Goal: Task Accomplishment & Management: Complete application form

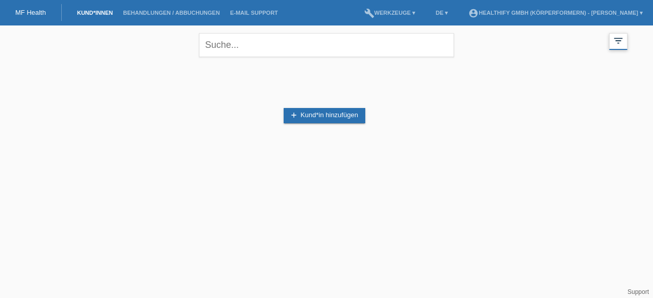
click at [616, 40] on icon "filter_list" at bounding box center [618, 40] width 11 height 11
click at [617, 44] on icon "filter_list" at bounding box center [618, 40] width 11 height 11
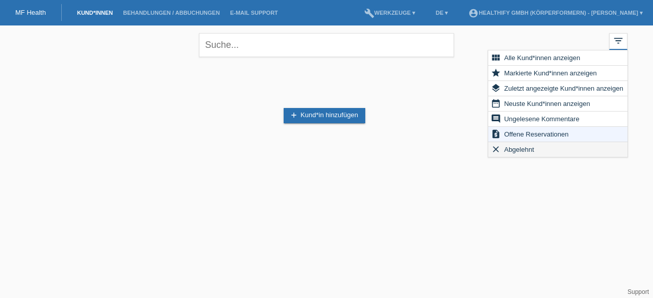
click at [515, 149] on span "Abgelehnt" at bounding box center [518, 149] width 33 height 12
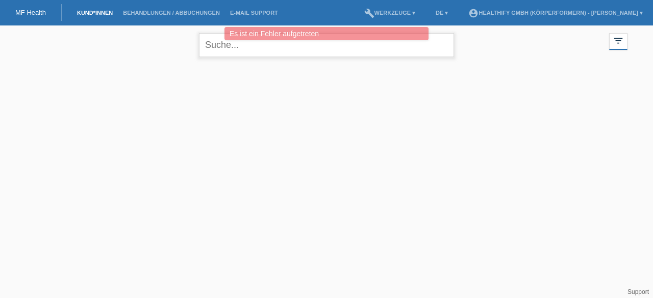
click at [307, 52] on input "text" at bounding box center [326, 45] width 255 height 24
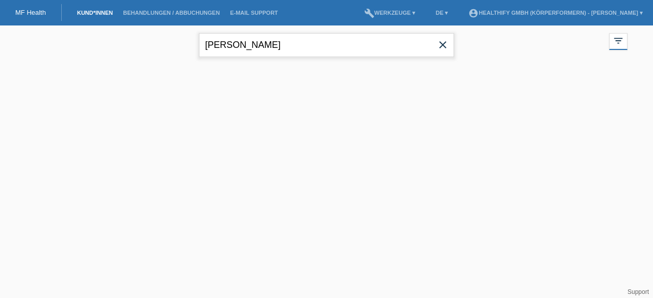
click at [260, 43] on input "antonio" at bounding box center [326, 45] width 255 height 24
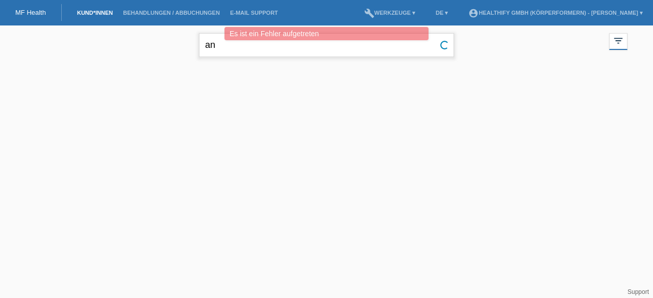
type input "a"
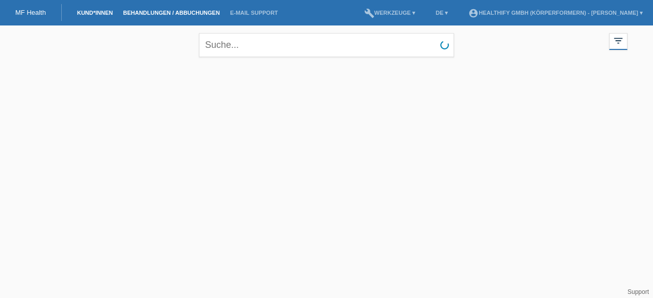
click at [184, 13] on link "Behandlungen / Abbuchungen" at bounding box center [171, 13] width 107 height 6
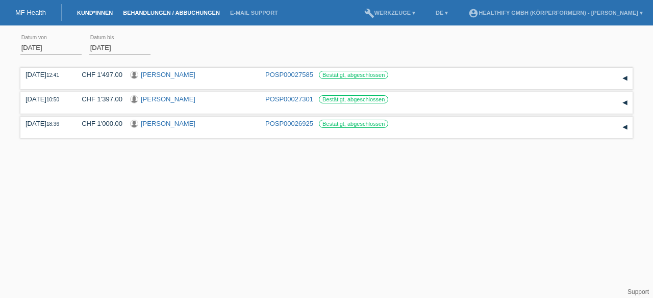
click at [103, 15] on link "Kund*innen" at bounding box center [95, 13] width 46 height 6
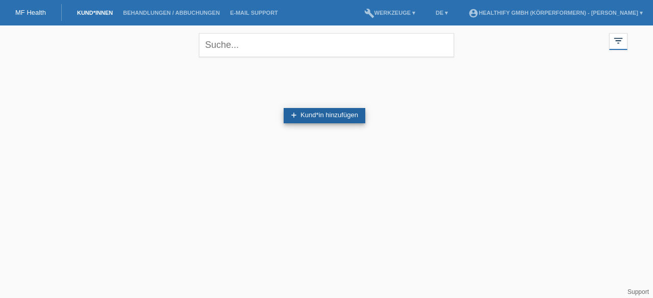
click at [309, 111] on link "add Kund*in hinzufügen" at bounding box center [325, 115] width 82 height 15
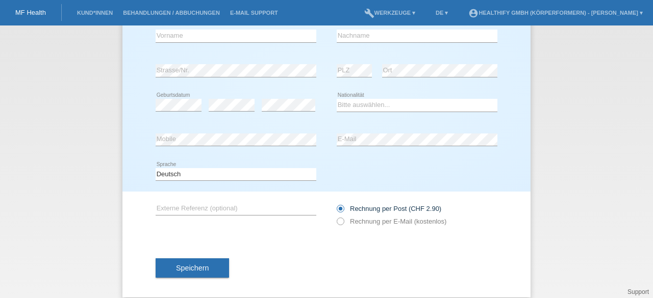
scroll to position [85, 0]
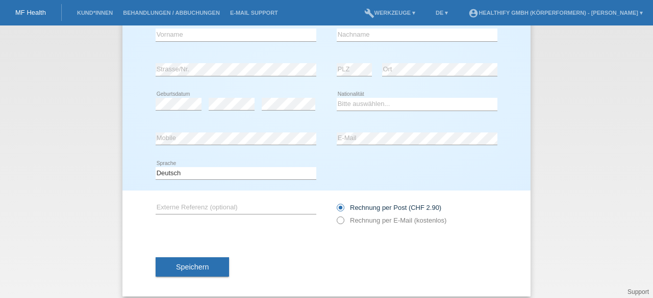
click at [335, 215] on icon at bounding box center [335, 215] width 0 height 0
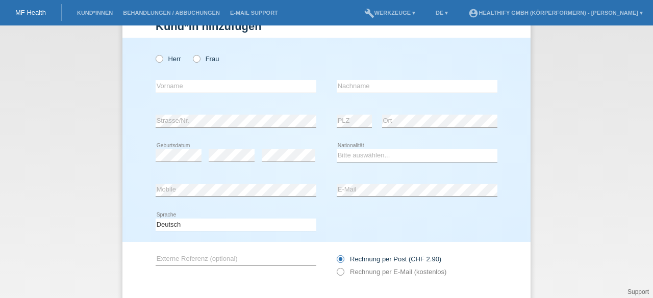
scroll to position [0, 0]
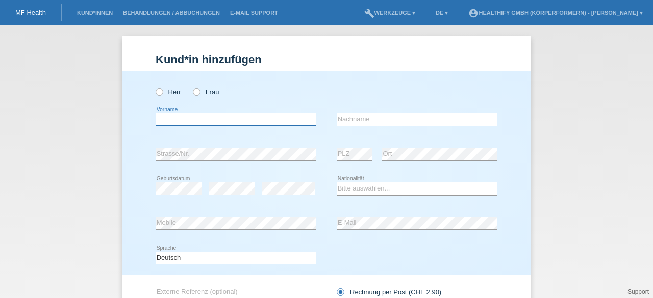
click at [225, 122] on input "text" at bounding box center [236, 119] width 161 height 13
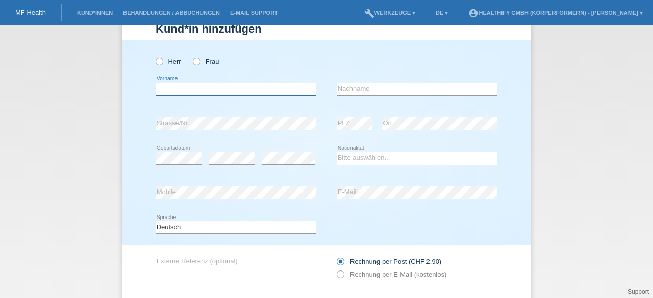
scroll to position [35, 0]
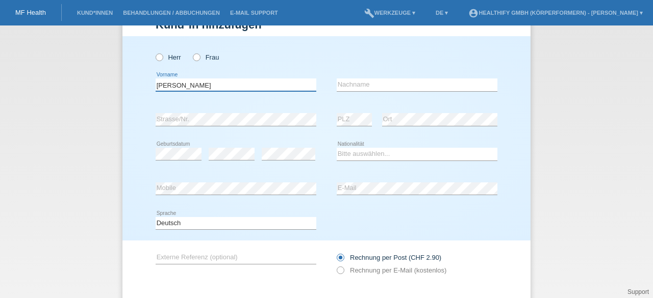
click at [191, 79] on input "noemia" at bounding box center [236, 85] width 161 height 13
type input "n"
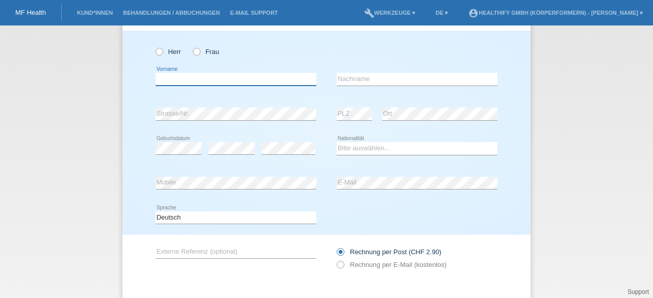
scroll to position [34, 0]
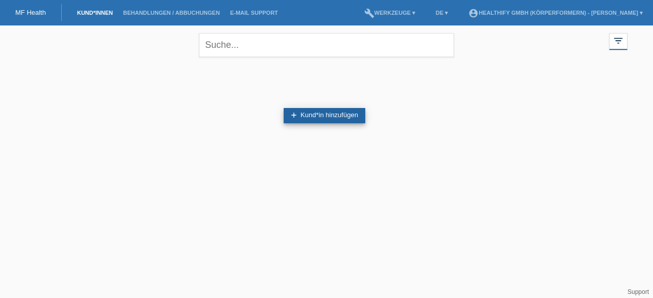
click at [318, 111] on link "add Kund*in hinzufügen" at bounding box center [325, 115] width 82 height 15
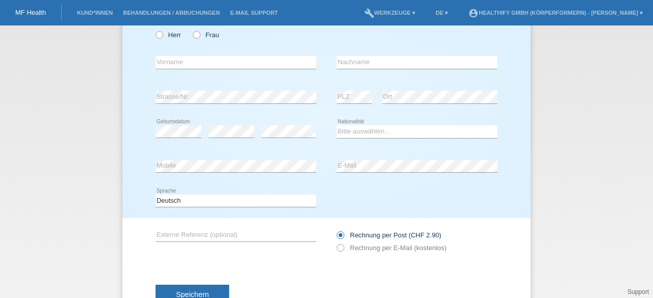
scroll to position [54, 0]
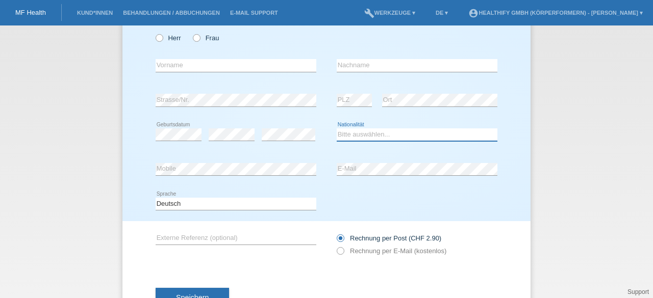
click at [345, 137] on select "Bitte auswählen... [GEOGRAPHIC_DATA] [GEOGRAPHIC_DATA] [GEOGRAPHIC_DATA] [GEOGR…" at bounding box center [417, 135] width 161 height 12
select select "CH"
click at [337, 129] on select "Bitte auswählen... [GEOGRAPHIC_DATA] [GEOGRAPHIC_DATA] [GEOGRAPHIC_DATA] [GEOGR…" at bounding box center [417, 135] width 161 height 12
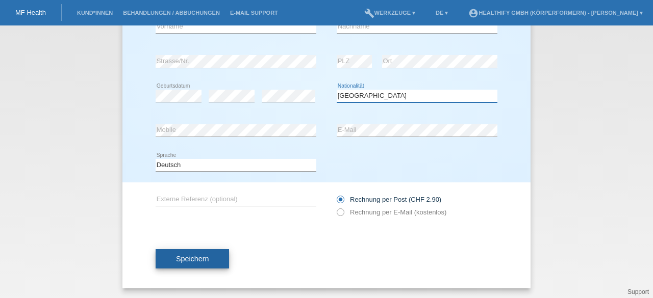
scroll to position [0, 0]
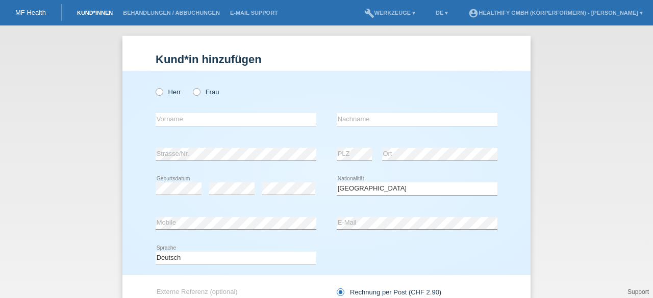
click at [89, 12] on link "Kund*innen" at bounding box center [95, 13] width 46 height 6
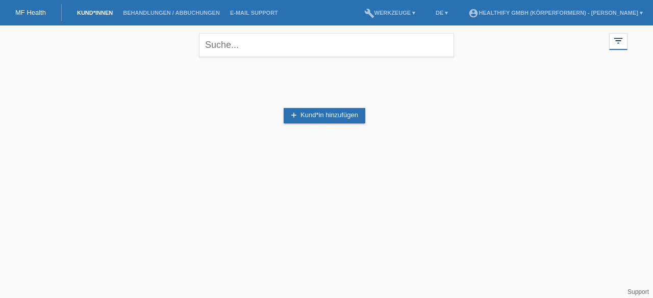
click at [26, 12] on link "MF Health" at bounding box center [30, 13] width 31 height 8
click at [302, 115] on link "add Kund*in hinzufügen" at bounding box center [325, 115] width 82 height 15
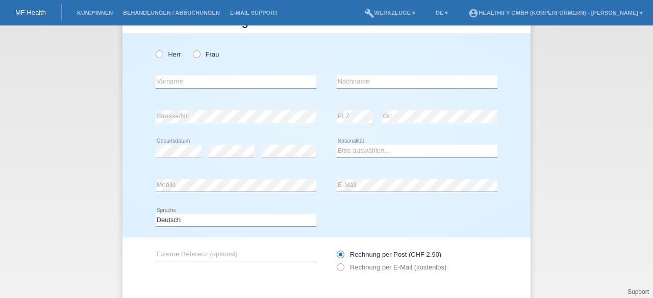
scroll to position [39, 0]
click at [154, 48] on icon at bounding box center [154, 48] width 0 height 0
click at [156, 52] on input "Herr" at bounding box center [159, 52] width 7 height 7
radio input "true"
click at [174, 78] on input "text" at bounding box center [236, 80] width 161 height 13
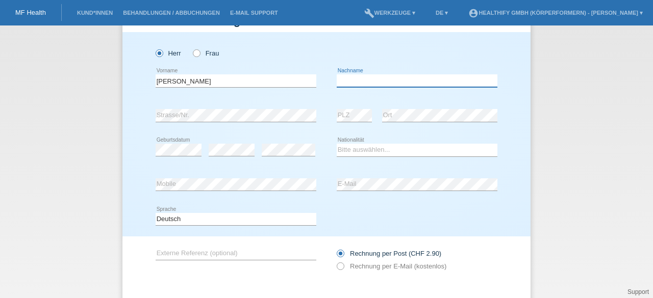
click at [343, 81] on input "text" at bounding box center [417, 80] width 161 height 13
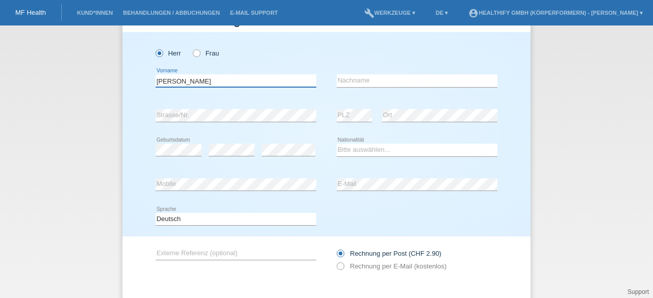
click at [298, 82] on input "[PERSON_NAME]" at bounding box center [236, 80] width 161 height 13
type input "m"
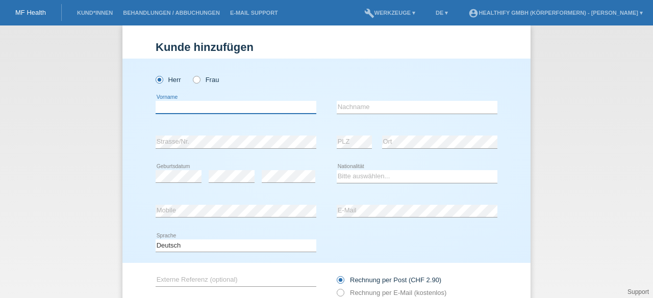
scroll to position [11, 0]
click at [255, 106] on input "text" at bounding box center [236, 108] width 161 height 13
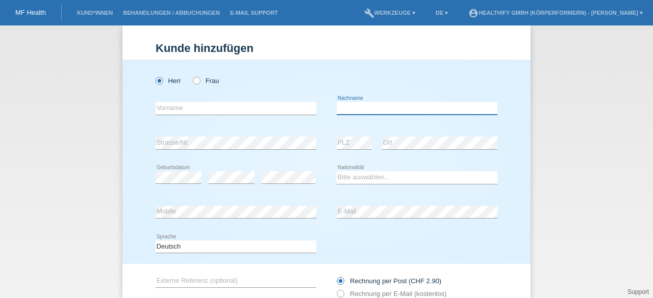
click at [352, 112] on input "text" at bounding box center [417, 108] width 161 height 13
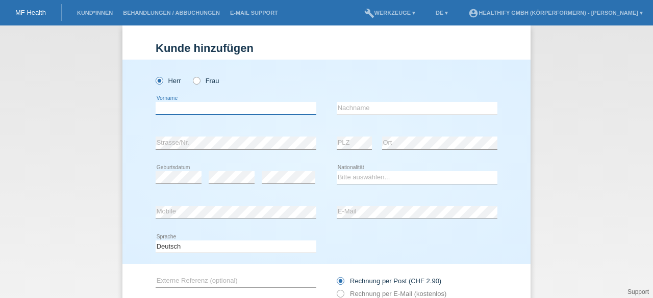
click at [215, 112] on input "text" at bounding box center [236, 108] width 161 height 13
type input "Maik"
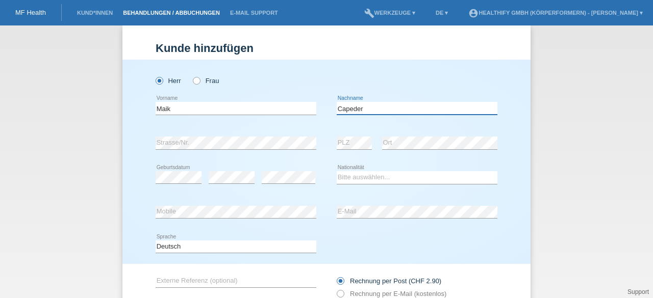
type input "Capeder"
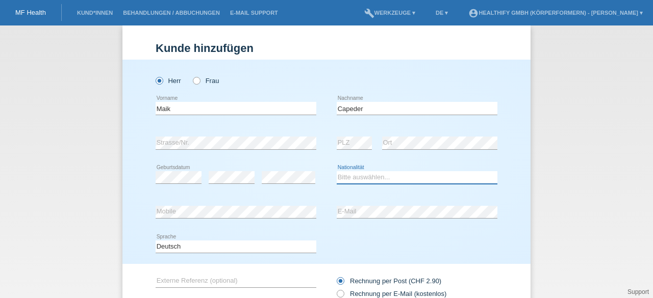
click at [361, 177] on select "Bitte auswählen... [GEOGRAPHIC_DATA] [GEOGRAPHIC_DATA] [GEOGRAPHIC_DATA] [GEOGR…" at bounding box center [417, 177] width 161 height 12
select select "CH"
click at [337, 171] on select "Bitte auswählen... [GEOGRAPHIC_DATA] [GEOGRAPHIC_DATA] [GEOGRAPHIC_DATA] [GEOGR…" at bounding box center [417, 177] width 161 height 12
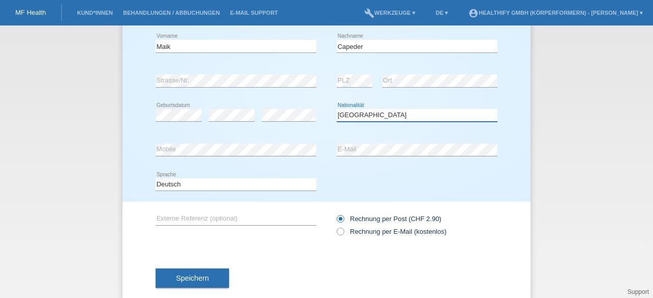
scroll to position [74, 0]
click at [335, 225] on icon at bounding box center [335, 225] width 0 height 0
click at [340, 230] on input "Rechnung per E-Mail (kostenlos)" at bounding box center [340, 233] width 7 height 13
radio input "true"
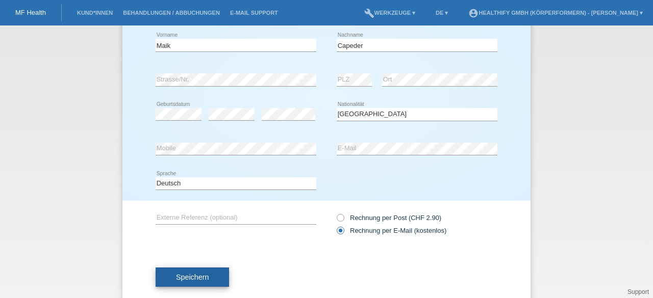
click at [194, 278] on span "Speichern" at bounding box center [192, 277] width 33 height 8
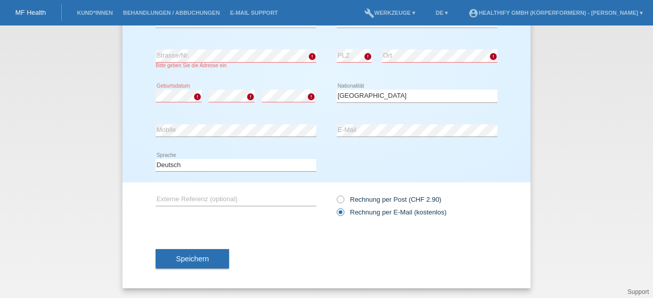
scroll to position [0, 0]
